Goal: Task Accomplishment & Management: Manage account settings

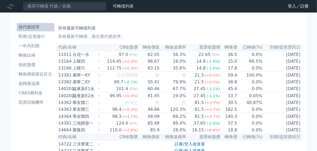
click at [0, 0] on icon at bounding box center [0, 0] width 0 height 0
click at [0, 0] on link "登入／註冊" at bounding box center [0, 0] width 0 height 0
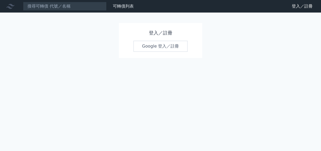
click at [180, 52] on link "Google 登入／註冊" at bounding box center [160, 46] width 54 height 11
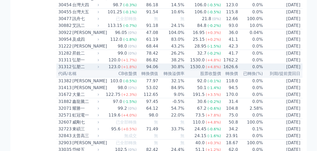
scroll to position [772, 0]
